Goal: Transaction & Acquisition: Purchase product/service

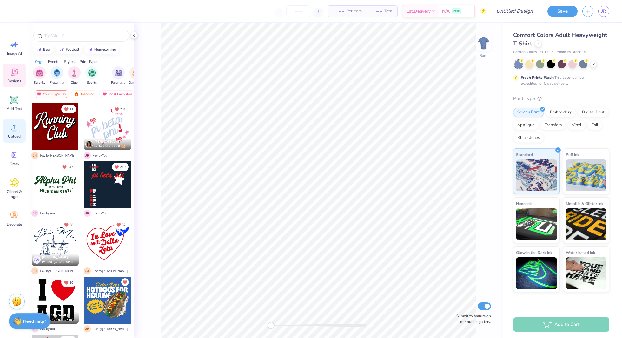
click at [13, 130] on icon at bounding box center [15, 128] width 10 height 10
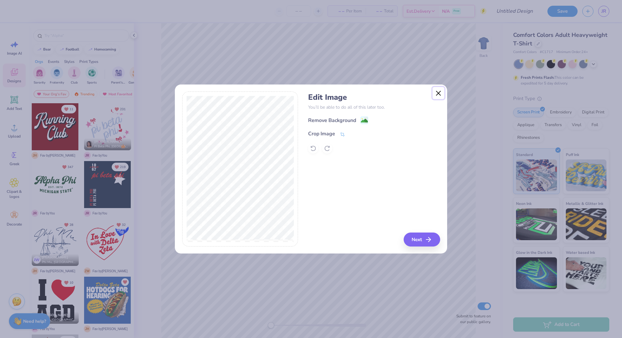
click at [439, 98] on button "Close" at bounding box center [439, 93] width 12 height 12
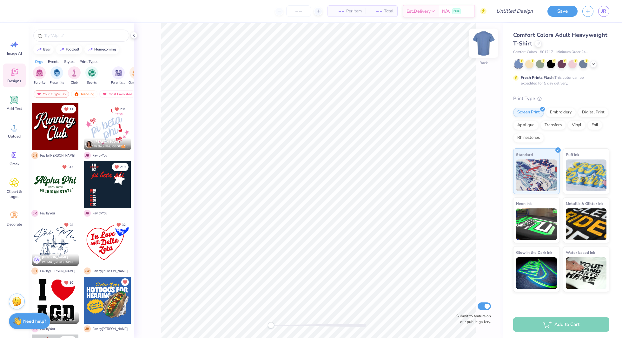
click at [477, 40] on img at bounding box center [483, 42] width 25 height 25
click at [12, 130] on circle at bounding box center [14, 130] width 4 height 4
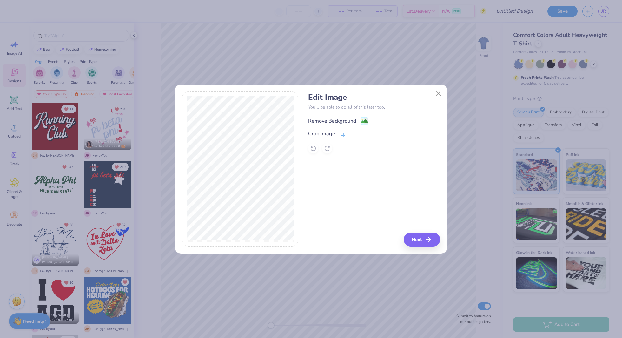
click at [356, 120] on div "Remove Background" at bounding box center [338, 121] width 60 height 8
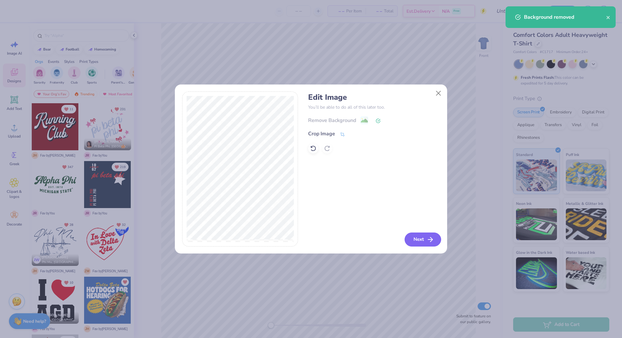
click at [418, 242] on button "Next" at bounding box center [423, 239] width 37 height 14
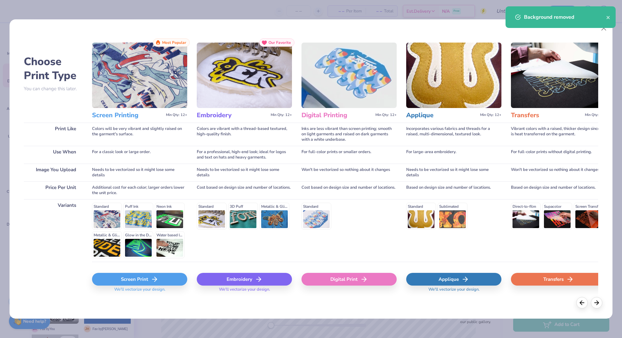
click at [131, 282] on div "Screen Print" at bounding box center [139, 279] width 95 height 13
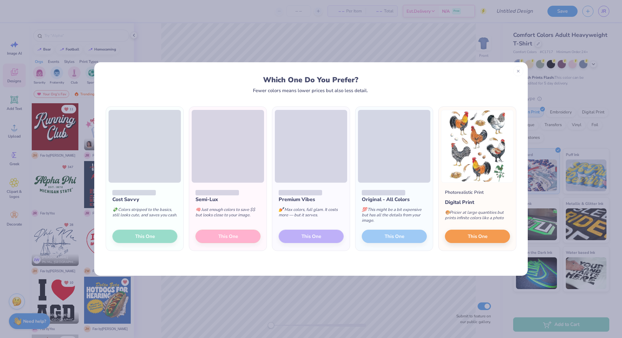
click at [232, 76] on div "Which One Do You Prefer?" at bounding box center [311, 80] width 398 height 9
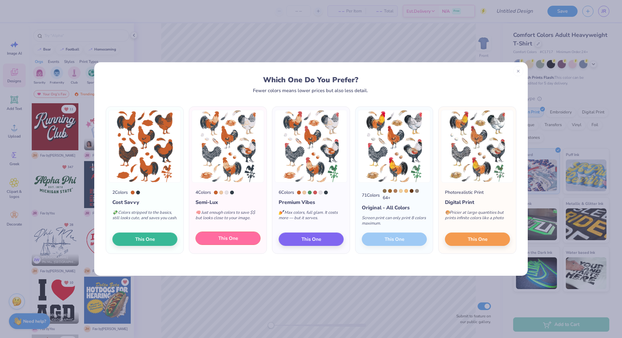
click at [233, 234] on button "This One" at bounding box center [228, 237] width 65 height 13
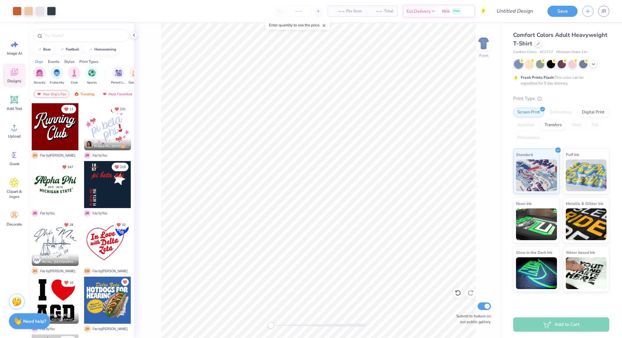
click at [535, 65] on div at bounding box center [562, 64] width 95 height 8
click at [541, 65] on div at bounding box center [540, 63] width 8 height 8
click at [521, 66] on div at bounding box center [519, 64] width 8 height 8
click at [530, 66] on div at bounding box center [529, 63] width 8 height 8
click at [543, 66] on div at bounding box center [540, 63] width 8 height 8
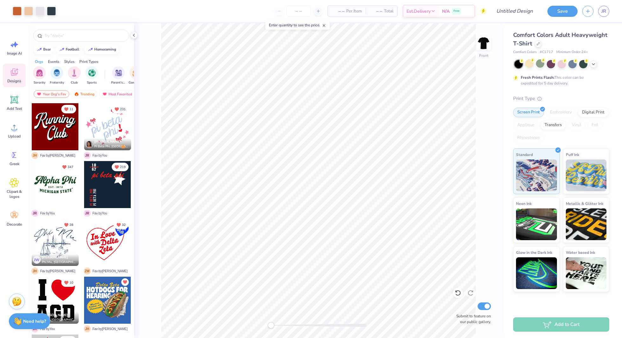
click at [557, 65] on div at bounding box center [562, 64] width 95 height 8
click at [551, 64] on div at bounding box center [551, 63] width 8 height 8
click at [560, 65] on div at bounding box center [562, 63] width 8 height 8
click at [576, 64] on div at bounding box center [572, 63] width 8 height 8
click at [585, 66] on div at bounding box center [583, 63] width 8 height 8
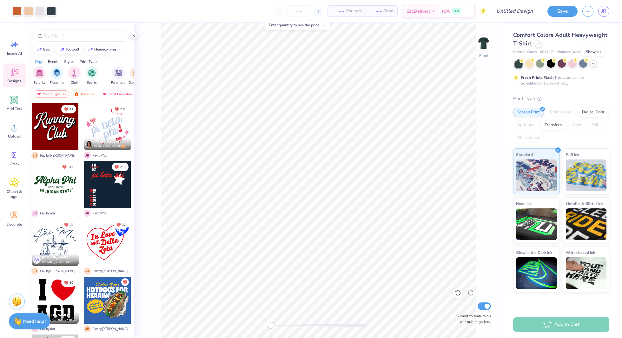
click at [594, 66] on icon at bounding box center [593, 63] width 5 height 5
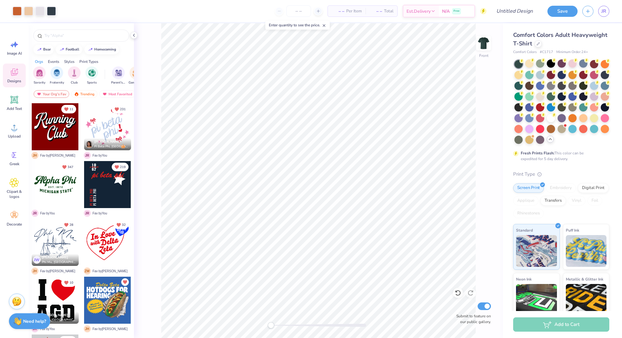
click at [583, 148] on div "Fresh Prints Flash: This color can be expedited for 5 day delivery." at bounding box center [561, 111] width 96 height 102
click at [584, 108] on div at bounding box center [583, 107] width 8 height 8
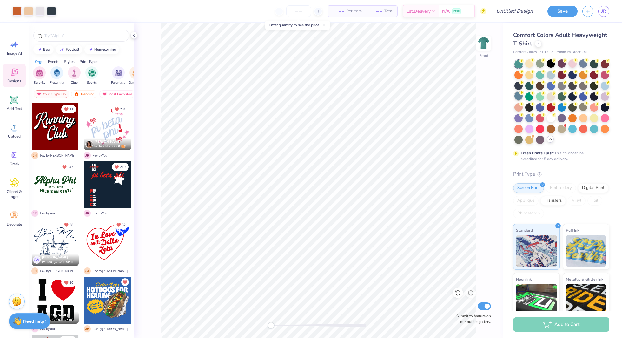
click at [517, 99] on div at bounding box center [519, 96] width 8 height 8
click at [518, 98] on div at bounding box center [519, 96] width 8 height 8
click at [12, 97] on icon at bounding box center [14, 100] width 8 height 8
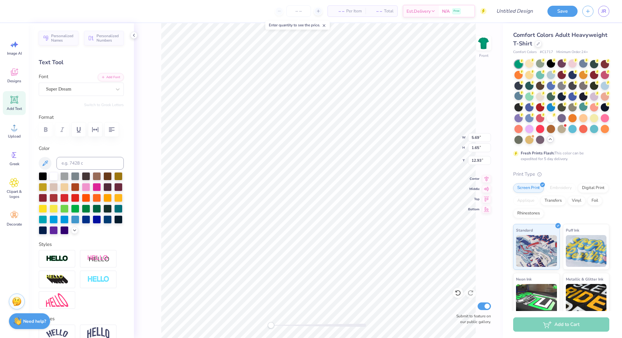
type textarea "DELTA"
type textarea "Wingfest"
click at [56, 88] on div "Super Dream" at bounding box center [78, 89] width 67 height 10
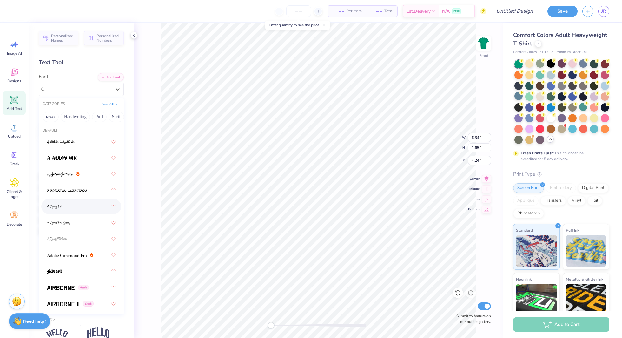
scroll to position [80, 0]
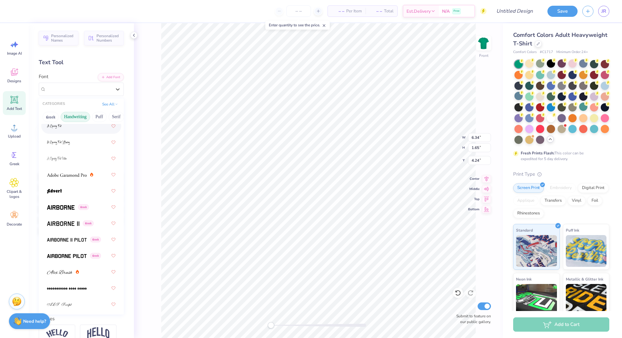
click at [80, 115] on button "Handwriting" at bounding box center [76, 117] width 30 height 10
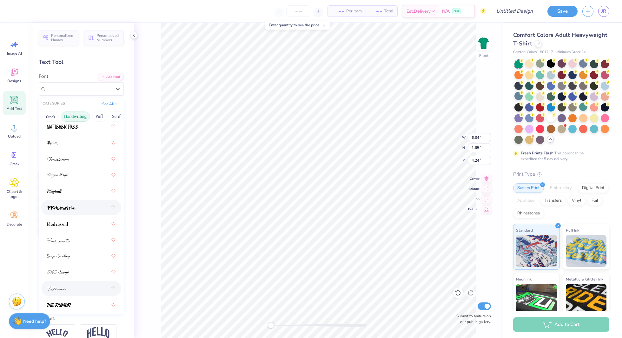
scroll to position [277, 0]
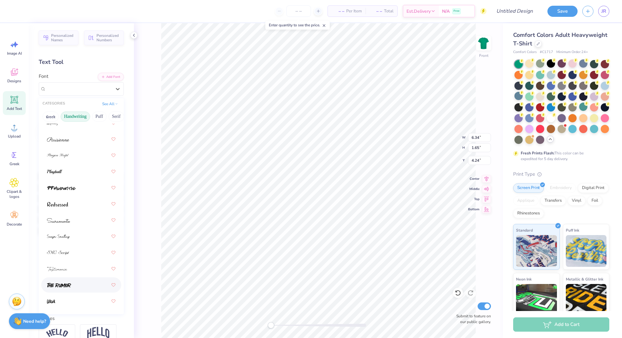
click at [70, 284] on img at bounding box center [59, 285] width 24 height 4
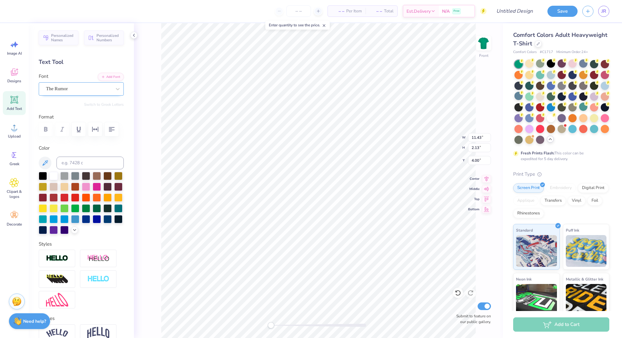
click at [60, 91] on div "The Rumor" at bounding box center [78, 89] width 67 height 10
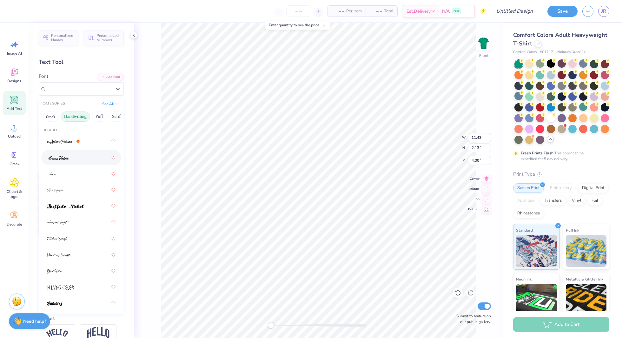
click at [65, 115] on button "Handwriting" at bounding box center [76, 116] width 30 height 10
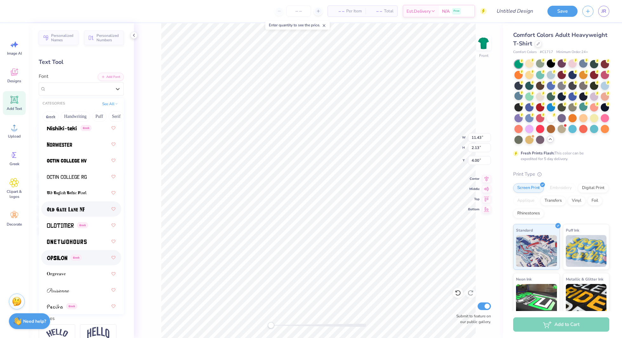
scroll to position [3499, 0]
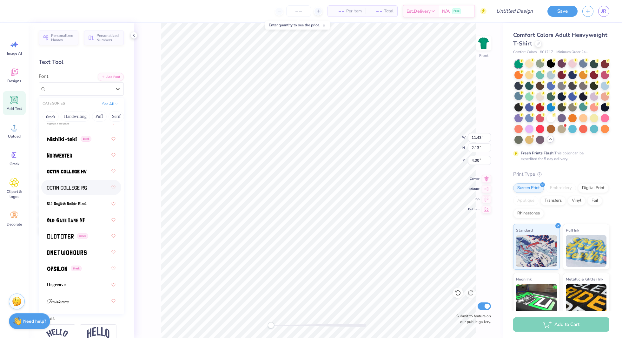
click at [63, 183] on div at bounding box center [81, 187] width 69 height 11
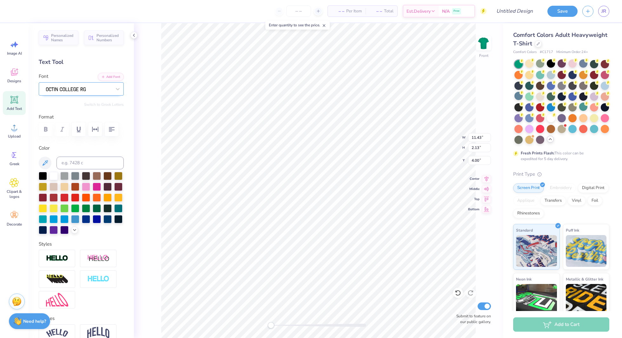
click at [79, 90] on div at bounding box center [78, 89] width 67 height 10
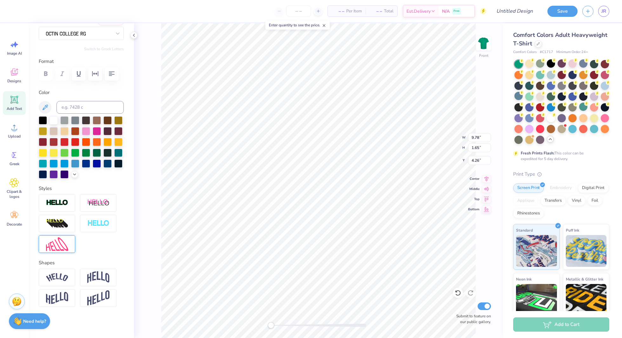
scroll to position [56, 0]
click at [90, 280] on img at bounding box center [98, 277] width 22 height 12
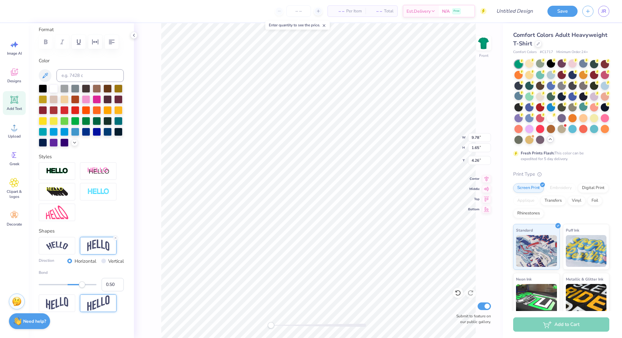
scroll to position [93, 0]
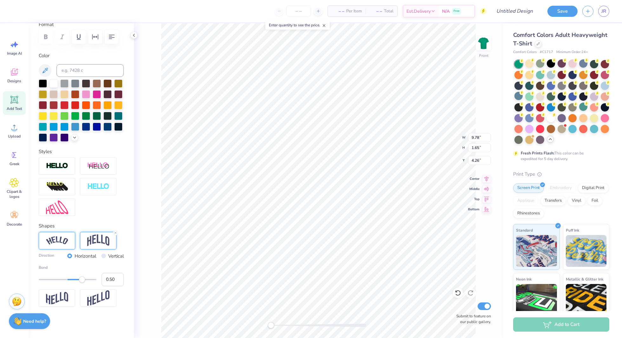
click at [69, 241] on div at bounding box center [57, 240] width 37 height 17
click at [86, 241] on div at bounding box center [98, 240] width 37 height 17
type input "0.23"
drag, startPoint x: 80, startPoint y: 280, endPoint x: 75, endPoint y: 281, distance: 5.5
click at [74, 281] on div "Accessibility label" at bounding box center [74, 279] width 6 height 6
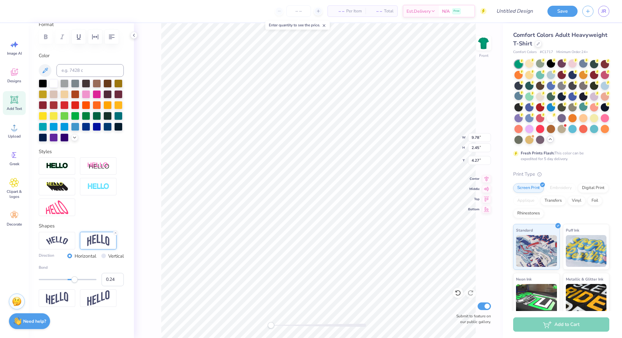
click at [95, 232] on div at bounding box center [98, 240] width 37 height 17
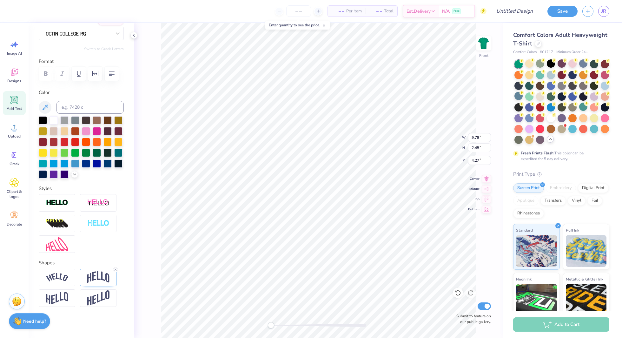
click at [114, 245] on div at bounding box center [81, 223] width 85 height 59
click at [117, 270] on icon at bounding box center [116, 270] width 4 height 4
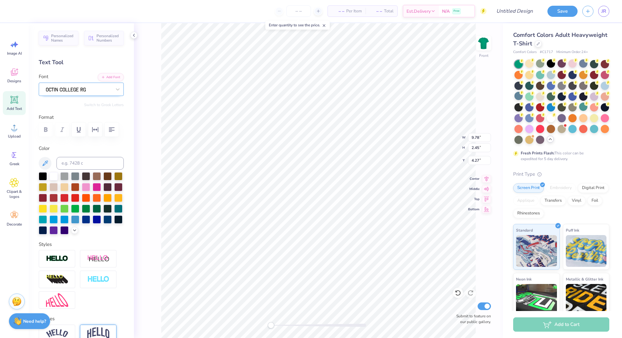
click at [76, 87] on div at bounding box center [78, 89] width 67 height 10
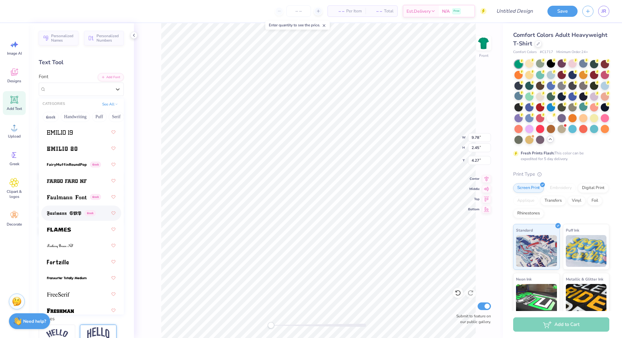
scroll to position [1870, 0]
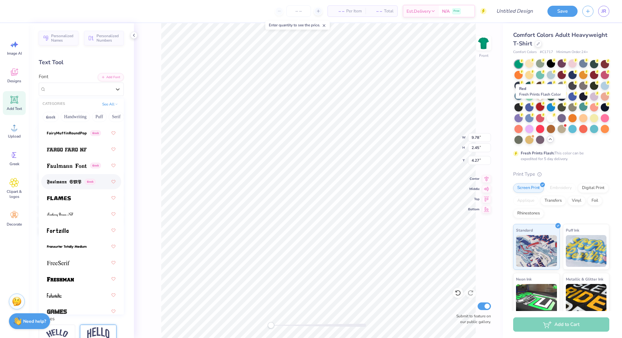
click at [540, 107] on div at bounding box center [540, 107] width 8 height 8
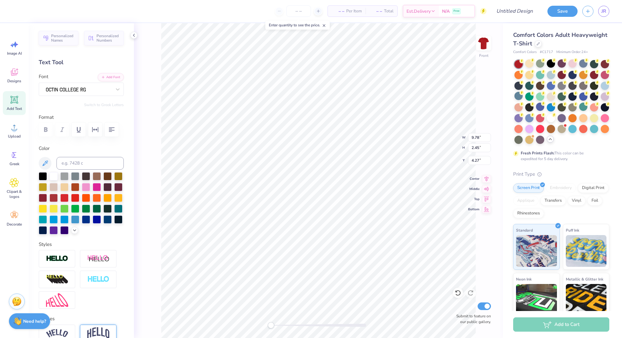
type input "1.65"
type input "4.68"
type input "11.08"
type input "13.64"
type input "8.21"
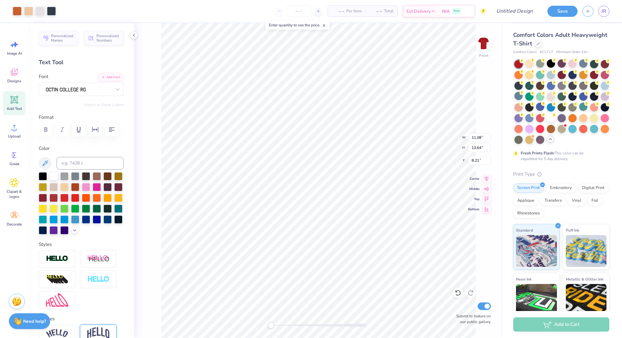
type input "9.27"
type input "13.47"
type input "15.99"
type input "8.06"
click at [364, 0] on html "Art colors – – Per Item – – Total Est. Delivery N/A Free Design Title Save JR I…" at bounding box center [311, 169] width 622 height 338
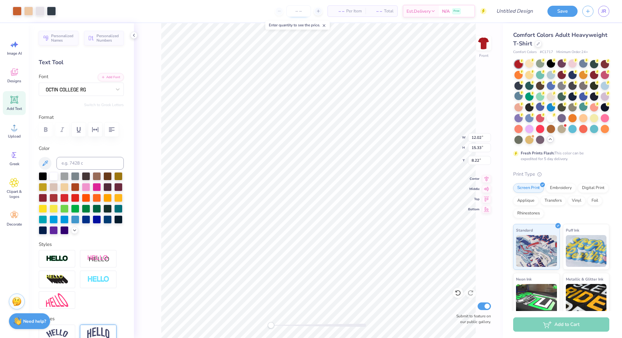
type input "8.80"
type input "7.46"
click at [16, 105] on div "Add Text" at bounding box center [14, 103] width 23 height 24
type textarea "Delta"
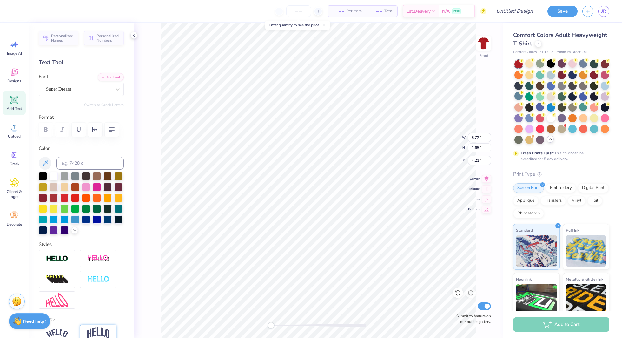
click at [13, 101] on icon at bounding box center [14, 100] width 6 height 6
type input "5.69"
type input "12.93"
type textarea "Zeta"
type input "9.91"
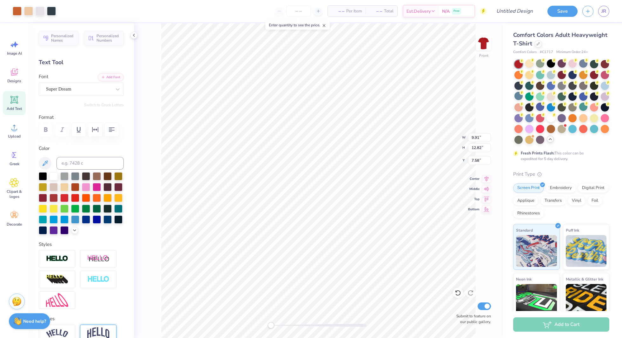
type input "12.82"
type input "7.34"
type input "9.74"
type input "12.70"
type input "8.60"
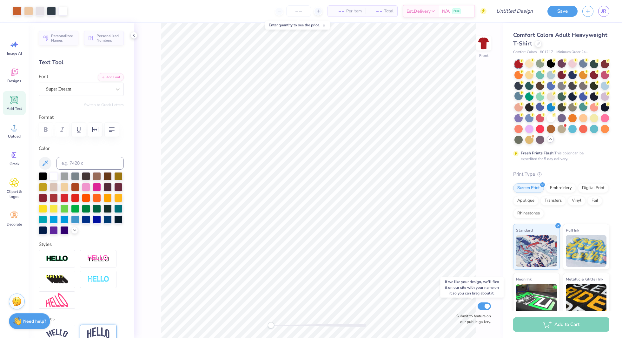
click at [478, 309] on div "Front Submit to feature on our public gallery." at bounding box center [318, 180] width 369 height 315
type input "9.04"
type input "11.69"
type input "9.21"
click at [528, 63] on div at bounding box center [529, 63] width 8 height 8
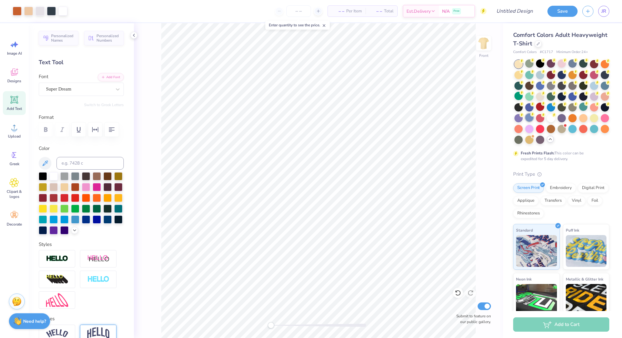
click at [528, 117] on div at bounding box center [529, 117] width 8 height 8
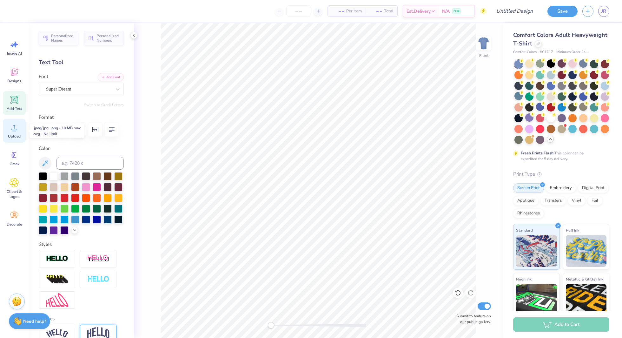
click at [12, 135] on span "Upload" at bounding box center [14, 136] width 13 height 5
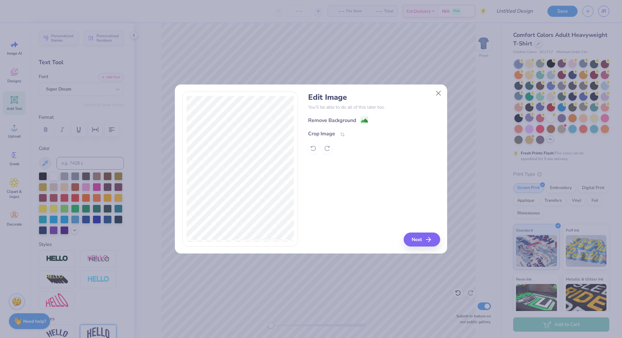
click at [363, 125] on div "Remove Background Crop Image" at bounding box center [374, 134] width 132 height 37
click at [363, 121] on image at bounding box center [364, 121] width 7 height 7
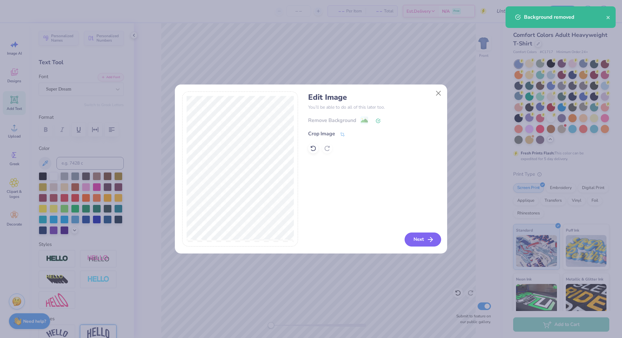
click at [430, 235] on button "Next" at bounding box center [423, 239] width 37 height 14
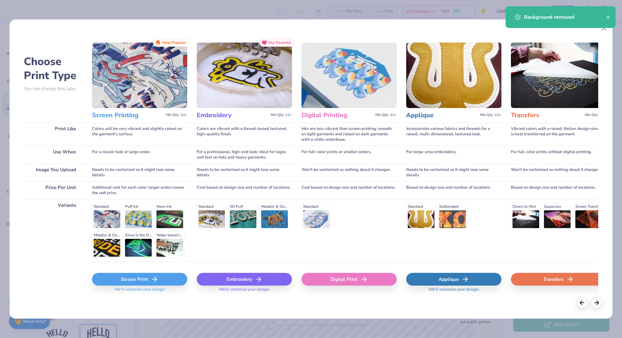
click at [149, 280] on div "Screen Print" at bounding box center [139, 279] width 95 height 13
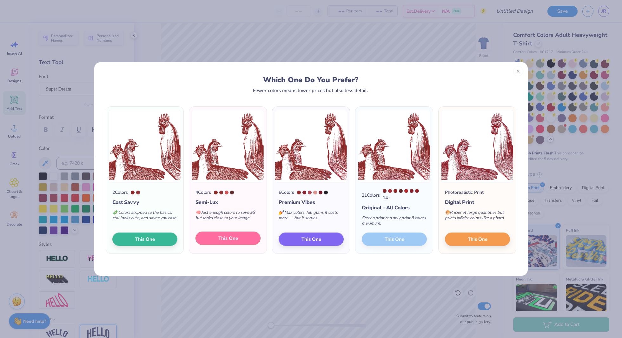
click at [227, 240] on span "This One" at bounding box center [228, 238] width 20 height 7
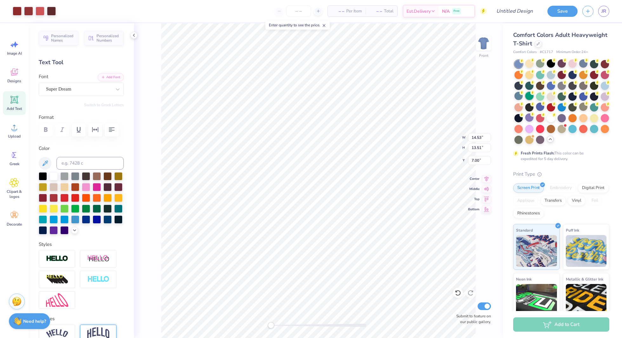
click at [528, 96] on div at bounding box center [529, 96] width 8 height 8
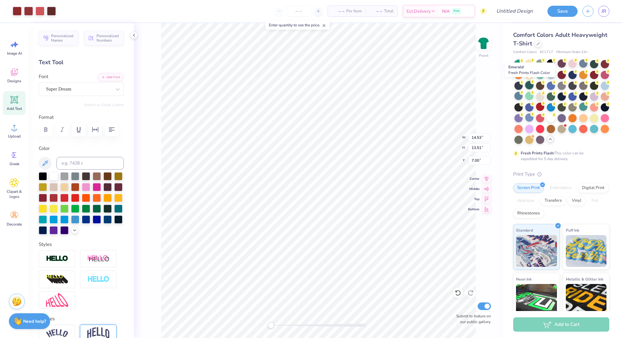
click at [528, 87] on div at bounding box center [529, 85] width 8 height 8
click at [539, 108] on div at bounding box center [540, 107] width 8 height 8
click at [97, 195] on div at bounding box center [97, 197] width 8 height 8
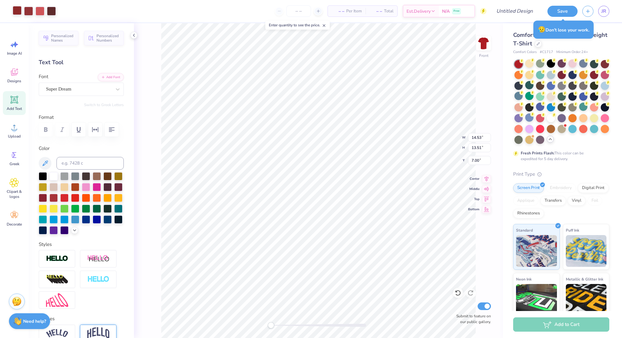
click at [18, 12] on div at bounding box center [17, 10] width 9 height 9
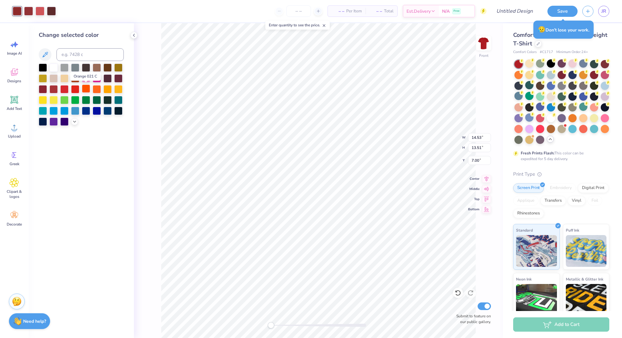
click at [86, 92] on div at bounding box center [86, 88] width 8 height 8
click at [96, 88] on div at bounding box center [97, 88] width 8 height 8
click at [105, 89] on div at bounding box center [107, 88] width 8 height 8
click at [123, 85] on div at bounding box center [81, 94] width 85 height 62
click at [119, 83] on div at bounding box center [81, 94] width 85 height 62
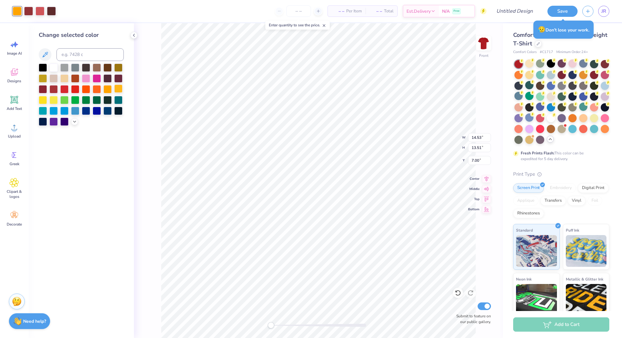
click at [119, 88] on div at bounding box center [118, 88] width 8 height 8
click at [119, 102] on div at bounding box center [118, 99] width 8 height 8
click at [100, 104] on div at bounding box center [81, 94] width 85 height 62
click at [46, 110] on div at bounding box center [43, 110] width 8 height 8
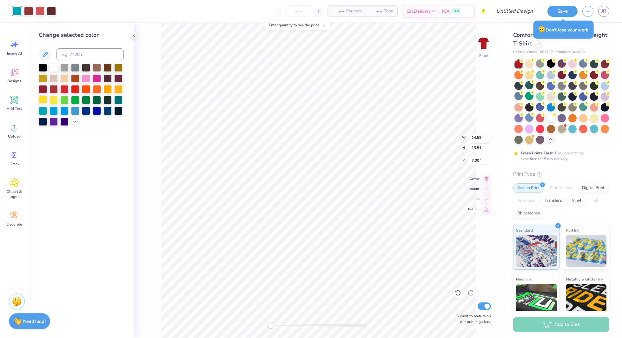
click at [42, 100] on div at bounding box center [43, 99] width 8 height 8
click at [42, 76] on div at bounding box center [43, 78] width 8 height 8
click at [47, 75] on div at bounding box center [43, 78] width 8 height 8
click at [53, 75] on div at bounding box center [54, 78] width 8 height 8
click at [27, 15] on div at bounding box center [28, 10] width 9 height 9
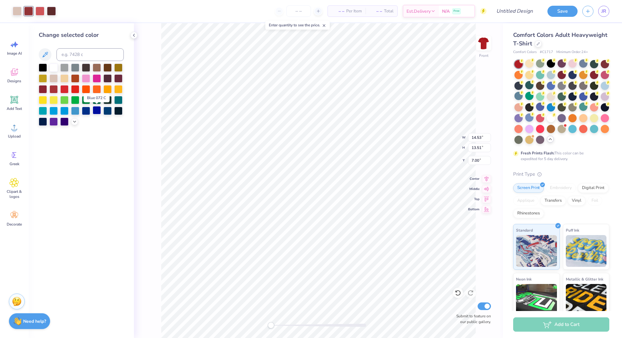
click at [99, 114] on div at bounding box center [97, 110] width 8 height 8
click at [107, 113] on div at bounding box center [107, 110] width 8 height 8
click at [114, 110] on div at bounding box center [118, 110] width 8 height 8
click at [107, 113] on div at bounding box center [107, 110] width 8 height 8
click at [32, 16] on div at bounding box center [28, 11] width 9 height 9
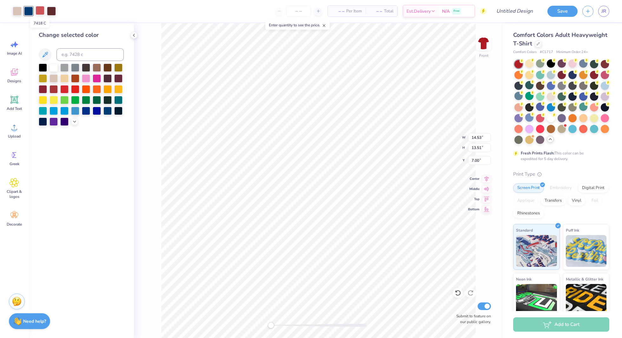
click at [40, 15] on div at bounding box center [40, 10] width 9 height 9
click at [50, 9] on div at bounding box center [51, 10] width 9 height 9
click at [53, 98] on div at bounding box center [54, 99] width 8 height 8
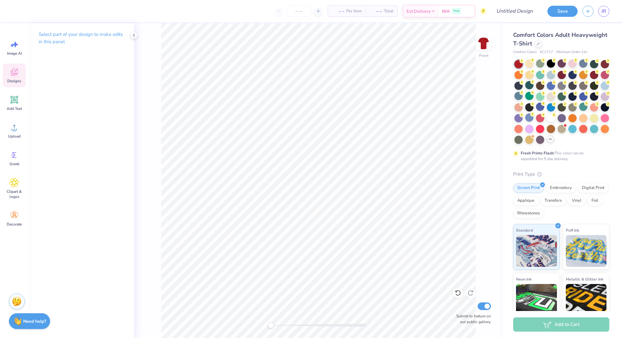
click at [19, 73] on icon at bounding box center [15, 72] width 10 height 10
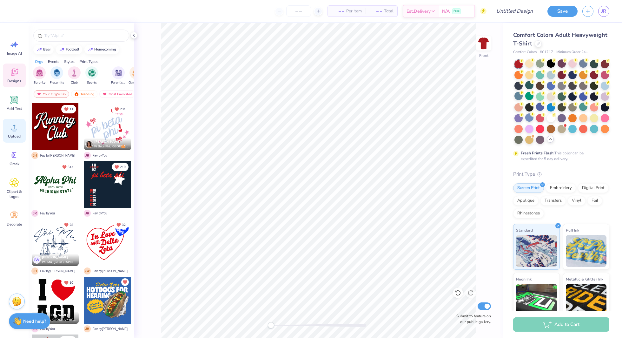
click at [14, 131] on circle at bounding box center [14, 130] width 4 height 4
click at [12, 131] on icon at bounding box center [15, 128] width 10 height 10
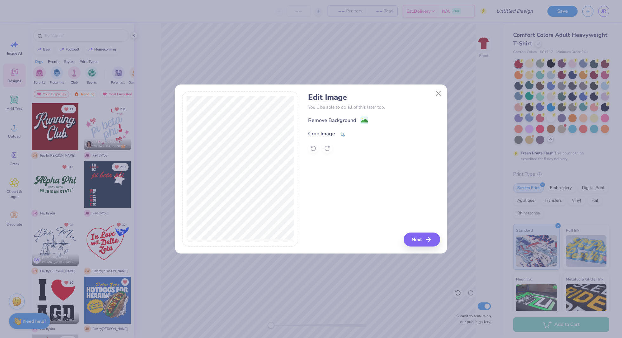
click at [365, 115] on div "Edit Image You’ll be able to do all of this later too. Remove Background Crop I…" at bounding box center [374, 123] width 132 height 61
click at [365, 118] on image at bounding box center [364, 121] width 7 height 7
click at [435, 93] on button "Close" at bounding box center [439, 93] width 12 height 12
